Goal: Task Accomplishment & Management: Manage account settings

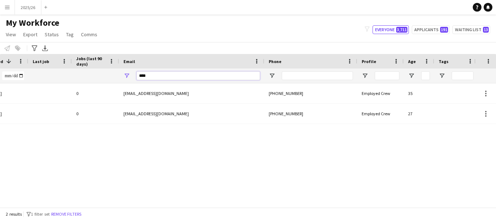
click at [230, 79] on input "****" at bounding box center [197, 75] width 123 height 9
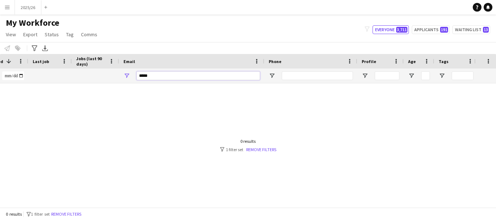
type input "******"
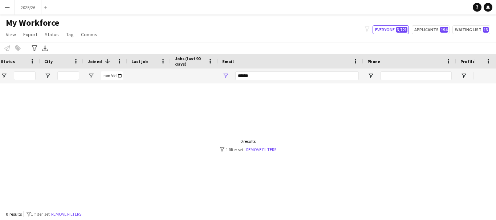
scroll to position [0, 240]
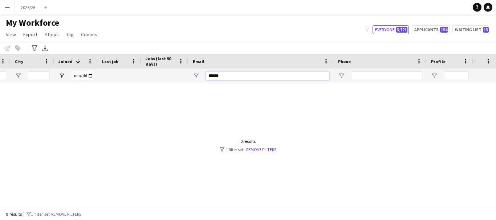
click at [239, 74] on input "******" at bounding box center [267, 75] width 123 height 9
click at [392, 73] on input "Phone Filter Input" at bounding box center [386, 75] width 71 height 9
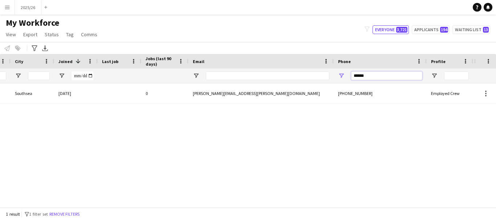
type input "******"
drag, startPoint x: 190, startPoint y: 208, endPoint x: 93, endPoint y: 201, distance: 97.1
click at [93, 201] on div "Workforce Details Workforce ID Rating Status 1 0" at bounding box center [248, 131] width 496 height 154
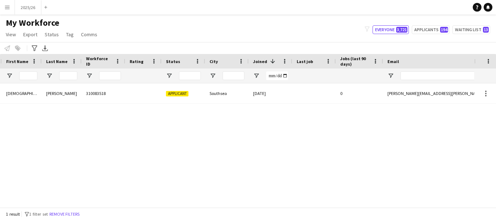
scroll to position [0, 0]
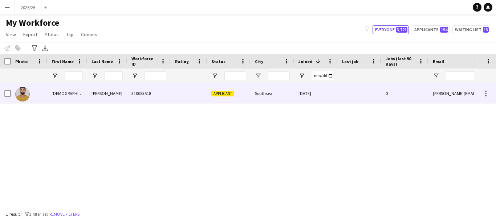
click at [148, 99] on div "310083518" at bounding box center [149, 93] width 44 height 20
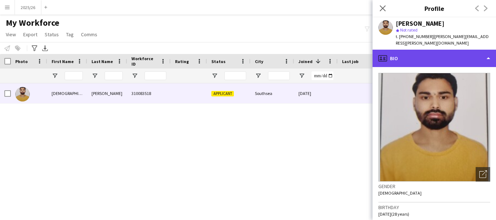
click at [444, 56] on div "profile Bio" at bounding box center [433, 58] width 123 height 17
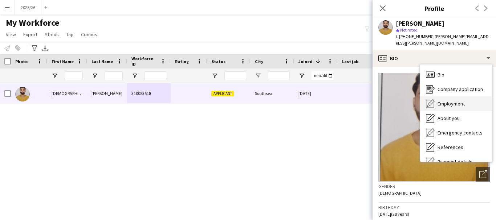
click at [454, 101] on span "Employment" at bounding box center [450, 104] width 27 height 7
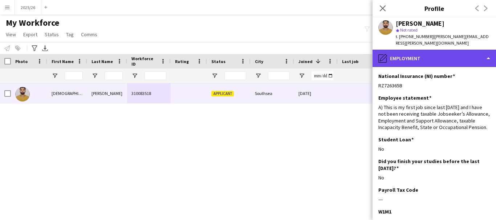
click at [450, 50] on div "pencil4 Employment" at bounding box center [433, 58] width 123 height 17
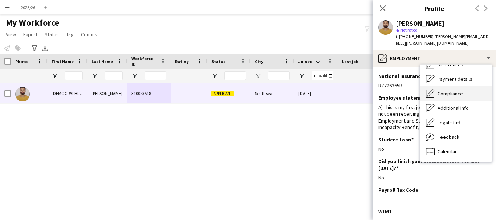
click at [480, 90] on div "Compliance Compliance" at bounding box center [456, 93] width 72 height 15
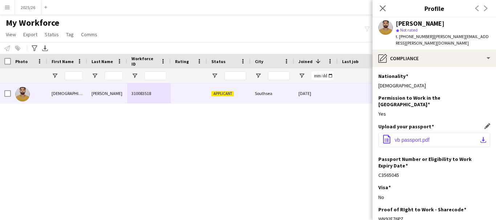
click at [430, 133] on button "office-file-sheet vb passport.pdf download-bottom" at bounding box center [434, 140] width 112 height 15
drag, startPoint x: 409, startPoint y: 209, endPoint x: 379, endPoint y: 211, distance: 29.5
click at [379, 211] on div "Proof of RIght to Work - Sharecode Edit this field WN92E76PZ" at bounding box center [434, 217] width 112 height 22
copy div "WN92E76PZ"
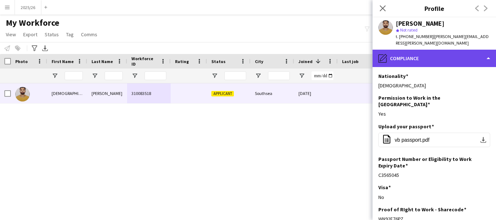
click at [418, 60] on div "pencil4 Compliance" at bounding box center [433, 58] width 123 height 17
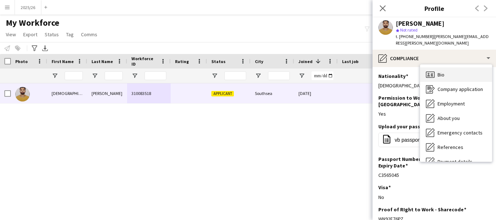
click at [471, 67] on div "Bio Bio" at bounding box center [456, 74] width 72 height 15
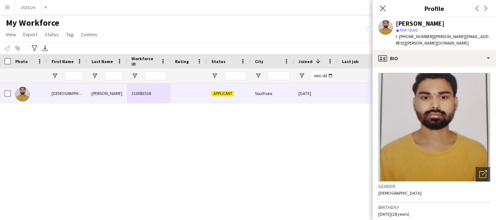
scroll to position [140, 0]
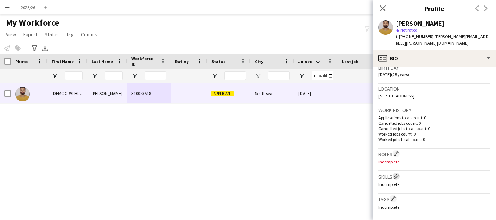
click at [396, 174] on app-icon "Edit crew company skills" at bounding box center [395, 176] width 5 height 5
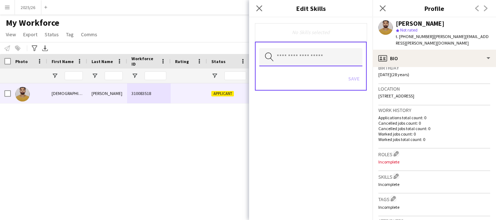
click at [314, 58] on input "text" at bounding box center [310, 57] width 103 height 18
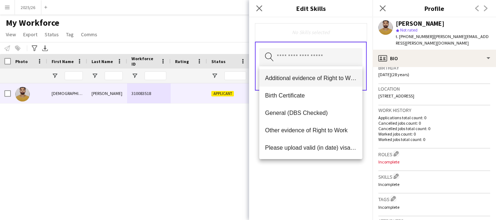
click at [306, 84] on mat-option "Additional evidence of Right to Work" at bounding box center [310, 77] width 103 height 17
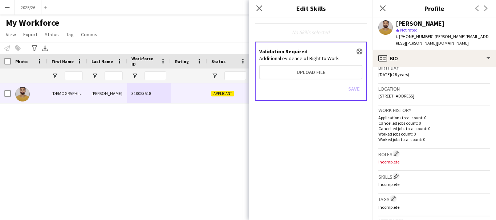
click at [286, 64] on div "Validation Required close Additional evidence of Right to Work Upload file Save" at bounding box center [311, 71] width 112 height 59
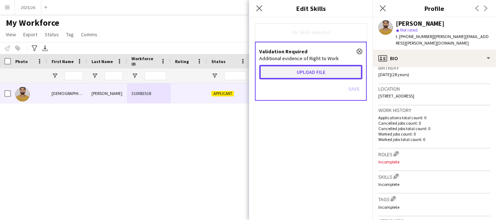
click at [288, 69] on button "Upload file" at bounding box center [310, 72] width 103 height 15
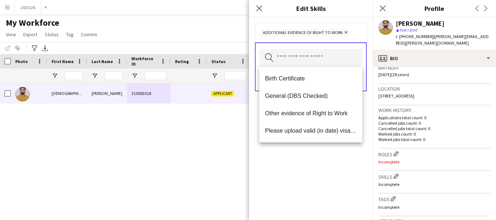
click at [306, 173] on div "Additional evidence of Right to Work Remove Search by skill name Save" at bounding box center [310, 118] width 123 height 203
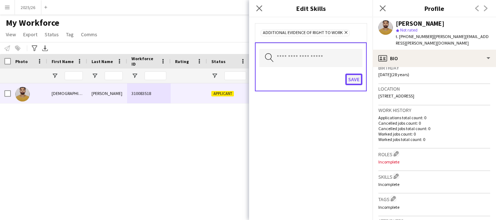
click at [347, 78] on button "Save" at bounding box center [353, 80] width 17 height 12
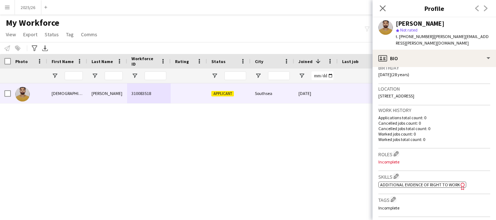
click at [409, 182] on span "Additional evidence of Right to Work" at bounding box center [420, 184] width 80 height 5
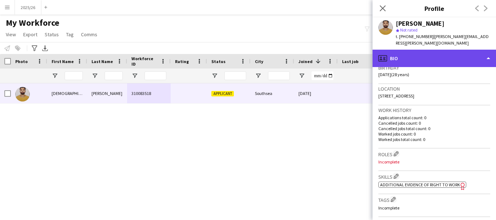
click at [458, 50] on div "profile Bio" at bounding box center [433, 58] width 123 height 17
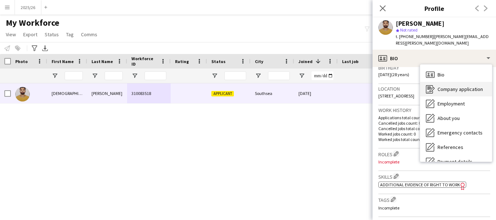
click at [452, 82] on div "Company application Company application" at bounding box center [456, 89] width 72 height 15
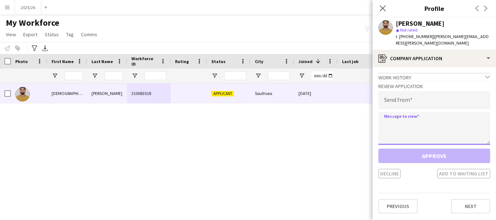
click at [417, 121] on textarea at bounding box center [434, 128] width 112 height 33
paste textarea "**********"
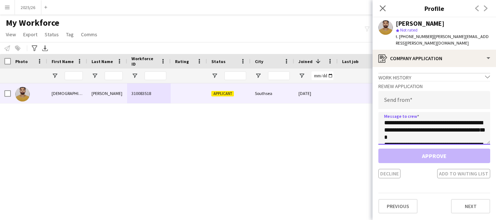
scroll to position [135, 0]
type textarea "**********"
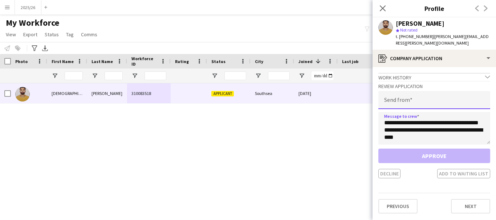
click at [428, 91] on input "email" at bounding box center [434, 100] width 112 height 18
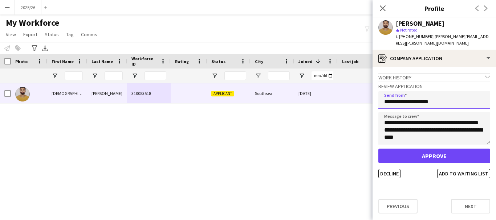
type input "**********"
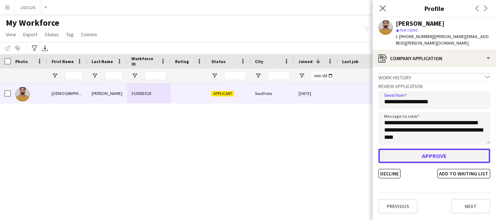
click at [412, 149] on button "Approve" at bounding box center [434, 156] width 112 height 15
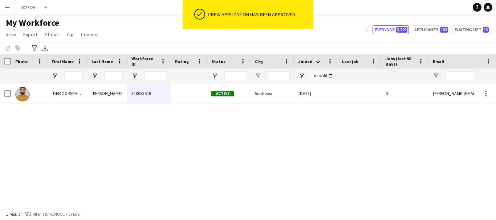
click at [346, 107] on div "310083518 Active Southsea 06-09-2025 0 vaibhav.bramhe@myport.ac.uk Bramhe Vaibh…" at bounding box center [237, 142] width 474 height 119
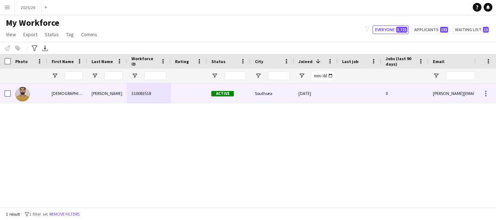
click at [340, 98] on div at bounding box center [359, 93] width 44 height 20
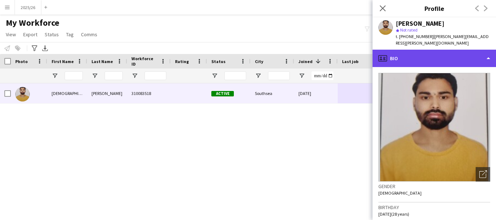
click at [422, 52] on div "profile Bio" at bounding box center [433, 58] width 123 height 17
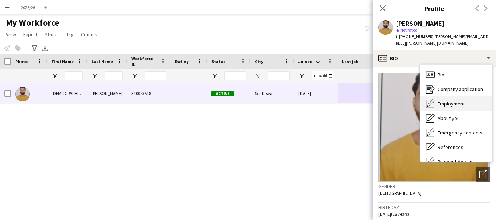
click at [449, 97] on div "Employment Employment" at bounding box center [456, 104] width 72 height 15
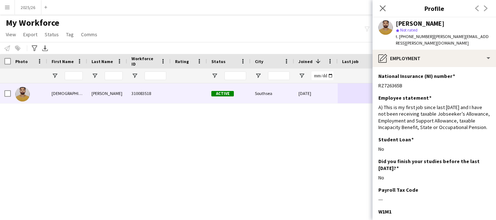
click at [425, 67] on app-section-data-types "National Insurance (NI) number Edit this field RZ726365B Employee statement Edi…" at bounding box center [433, 143] width 123 height 153
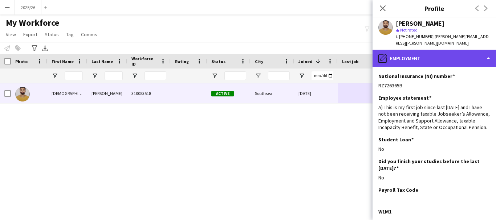
click at [424, 58] on div "pencil4 Employment" at bounding box center [433, 58] width 123 height 17
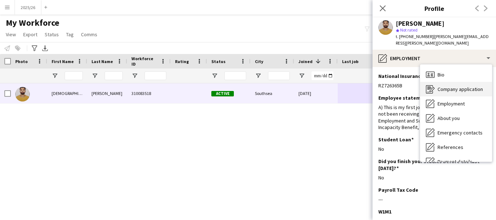
click at [445, 87] on div "Company application Company application" at bounding box center [456, 89] width 72 height 15
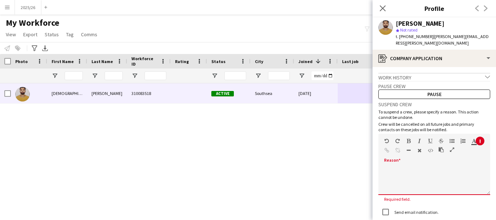
click at [406, 161] on div at bounding box center [434, 178] width 112 height 34
paste div
